Goal: Task Accomplishment & Management: Use online tool/utility

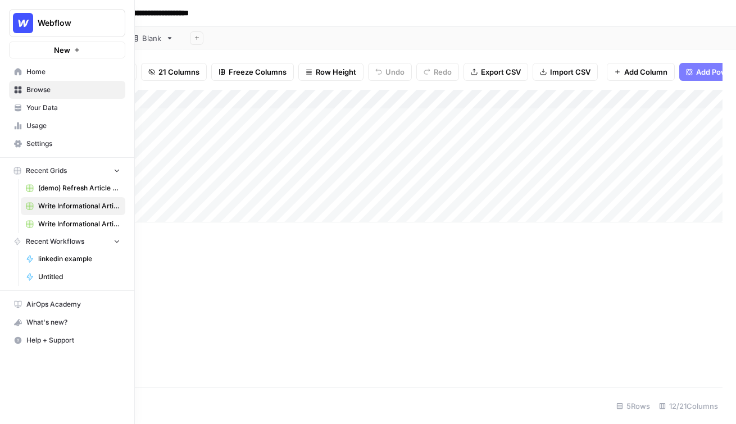
click at [72, 76] on span "Home" at bounding box center [73, 72] width 94 height 10
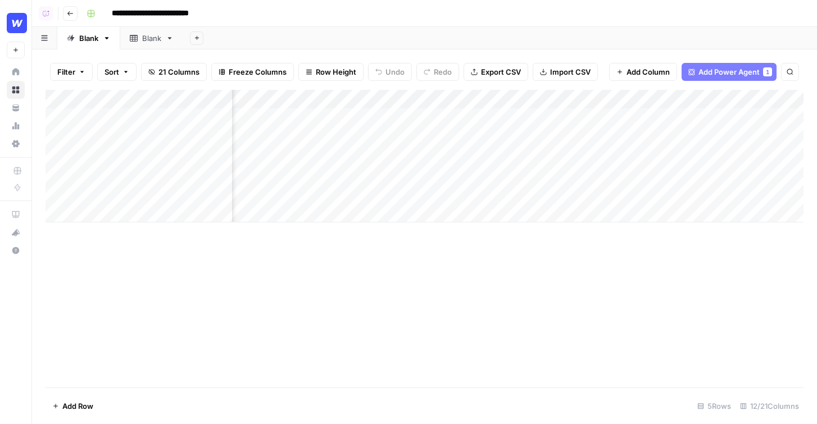
scroll to position [0, 160]
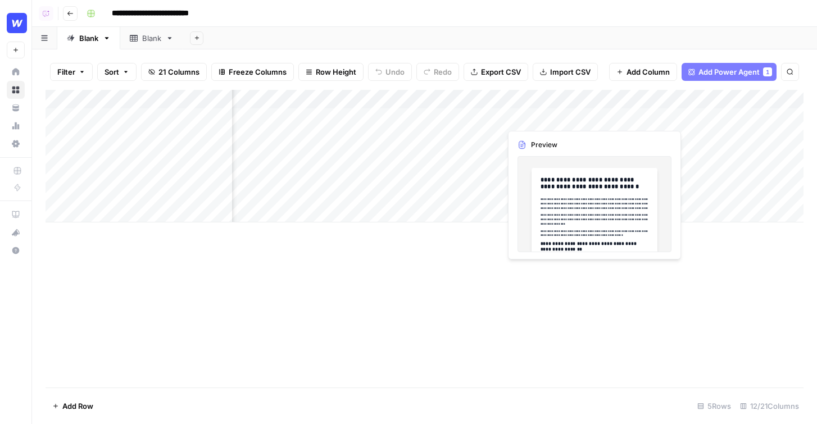
click at [538, 115] on div "Add Column" at bounding box center [425, 156] width 758 height 133
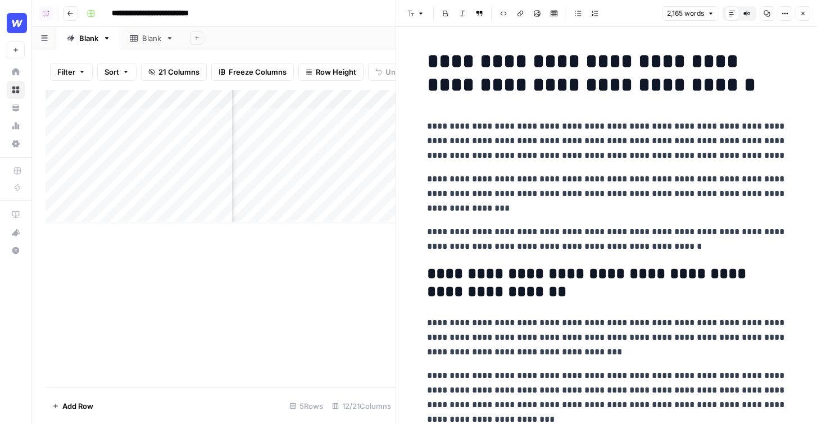
click at [806, 10] on button "Close" at bounding box center [802, 13] width 15 height 15
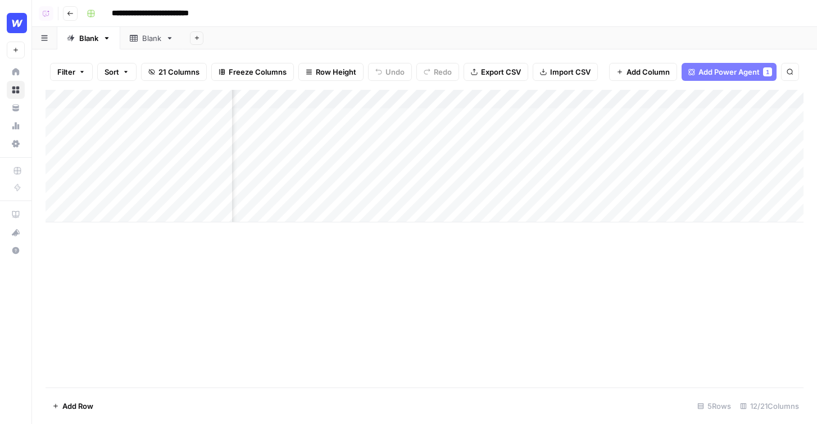
click at [629, 73] on span "Add Column" at bounding box center [647, 71] width 43 height 11
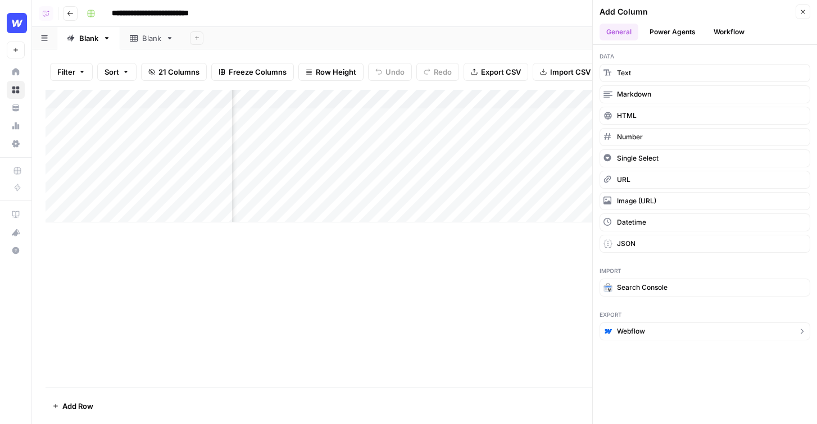
click at [633, 336] on span "Webflow" at bounding box center [631, 331] width 28 height 10
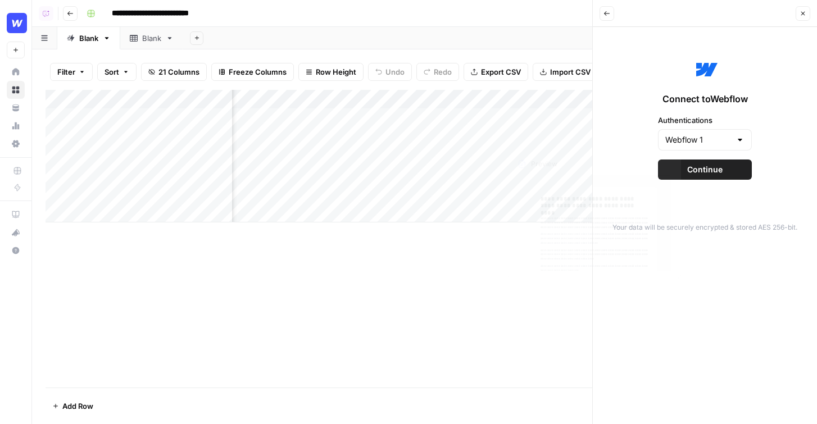
scroll to position [0, 236]
click at [804, 10] on icon "button" at bounding box center [802, 13] width 7 height 7
